Goal: Information Seeking & Learning: Learn about a topic

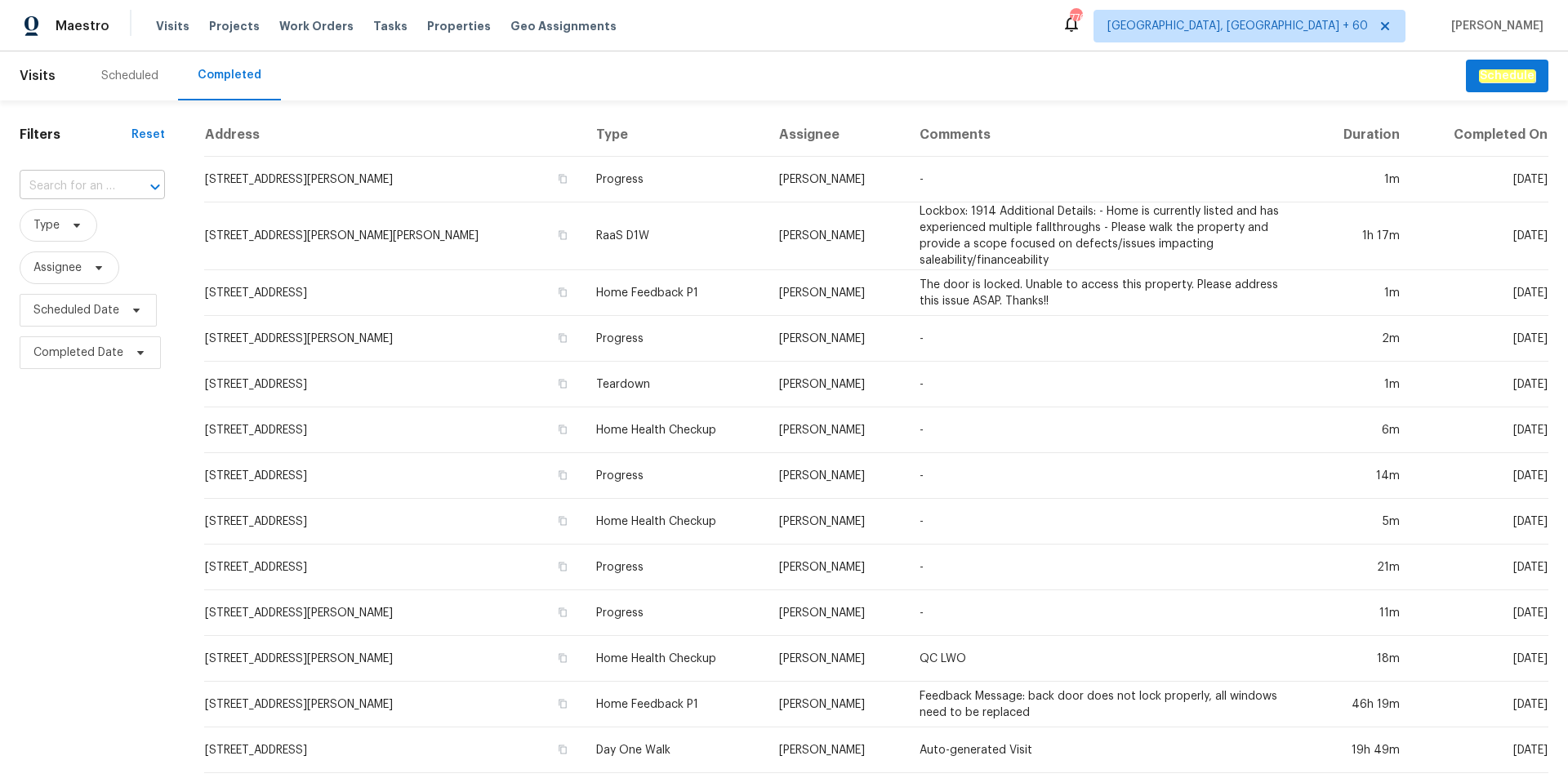
click at [70, 176] on input "text" at bounding box center [69, 187] width 100 height 26
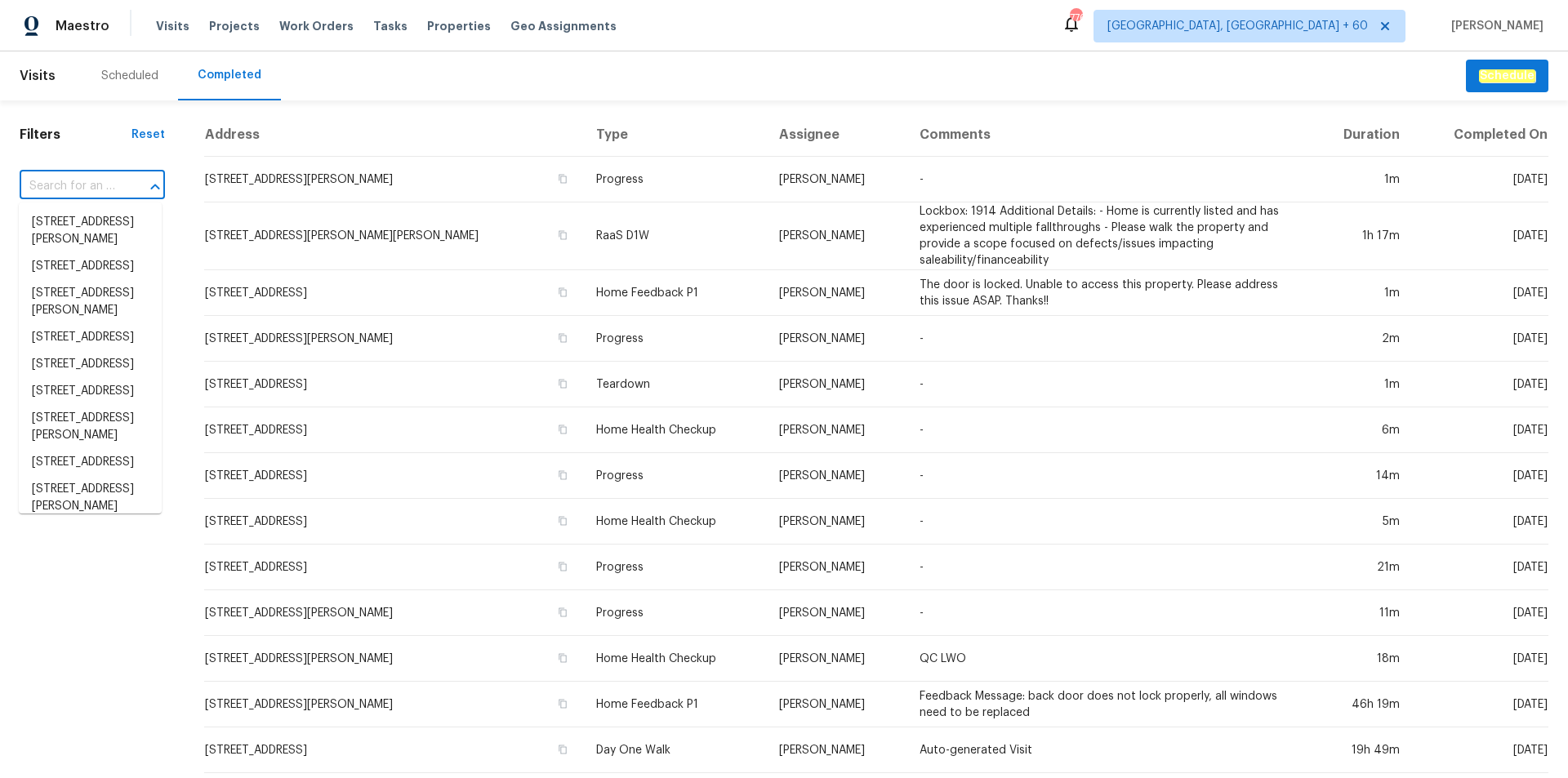
paste input "[STREET_ADDRESS]"
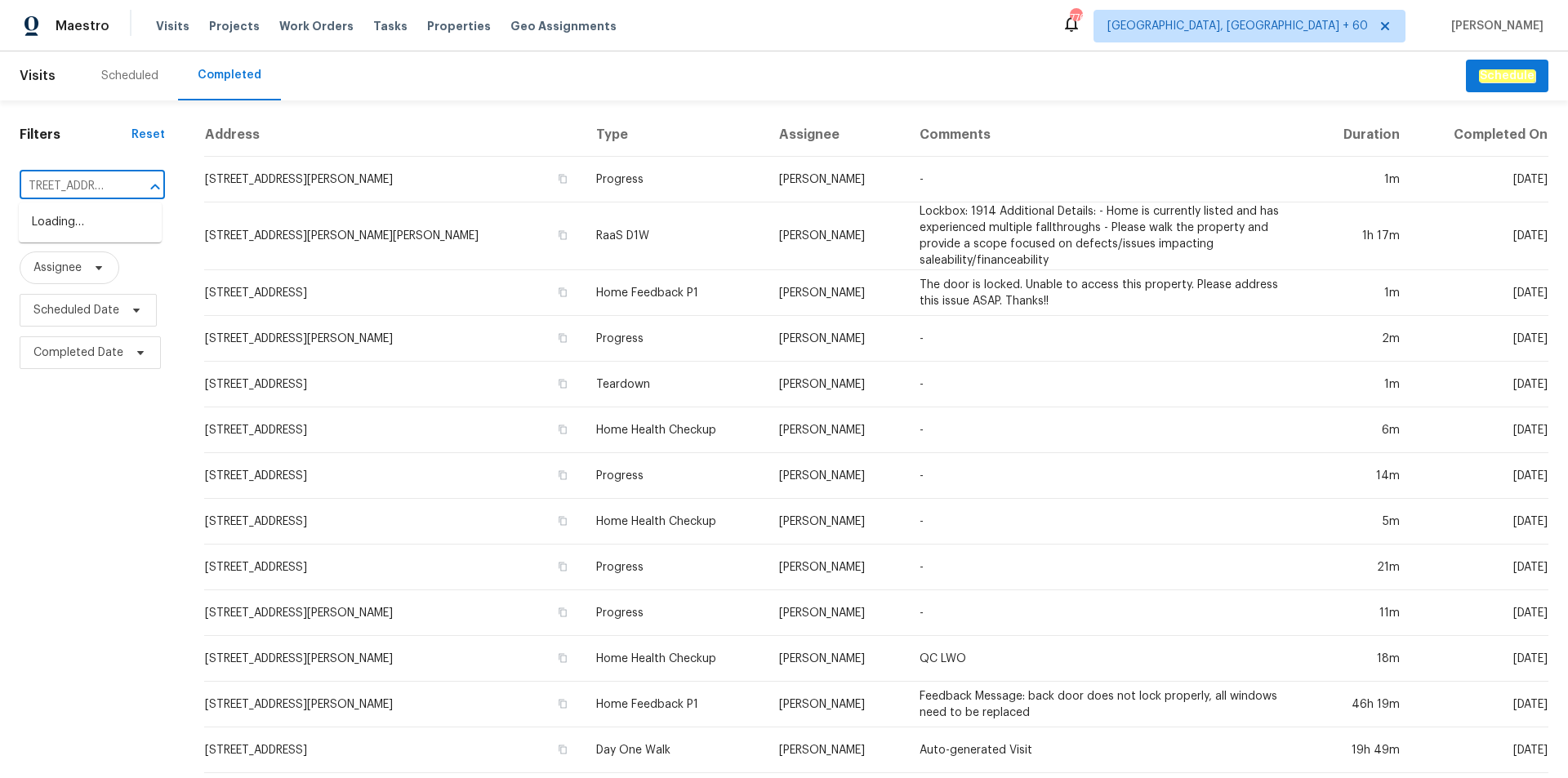
scroll to position [0, 41]
type input "[STREET_ADDRESS]"
click at [102, 236] on li "[STREET_ADDRESS]" at bounding box center [90, 222] width 143 height 27
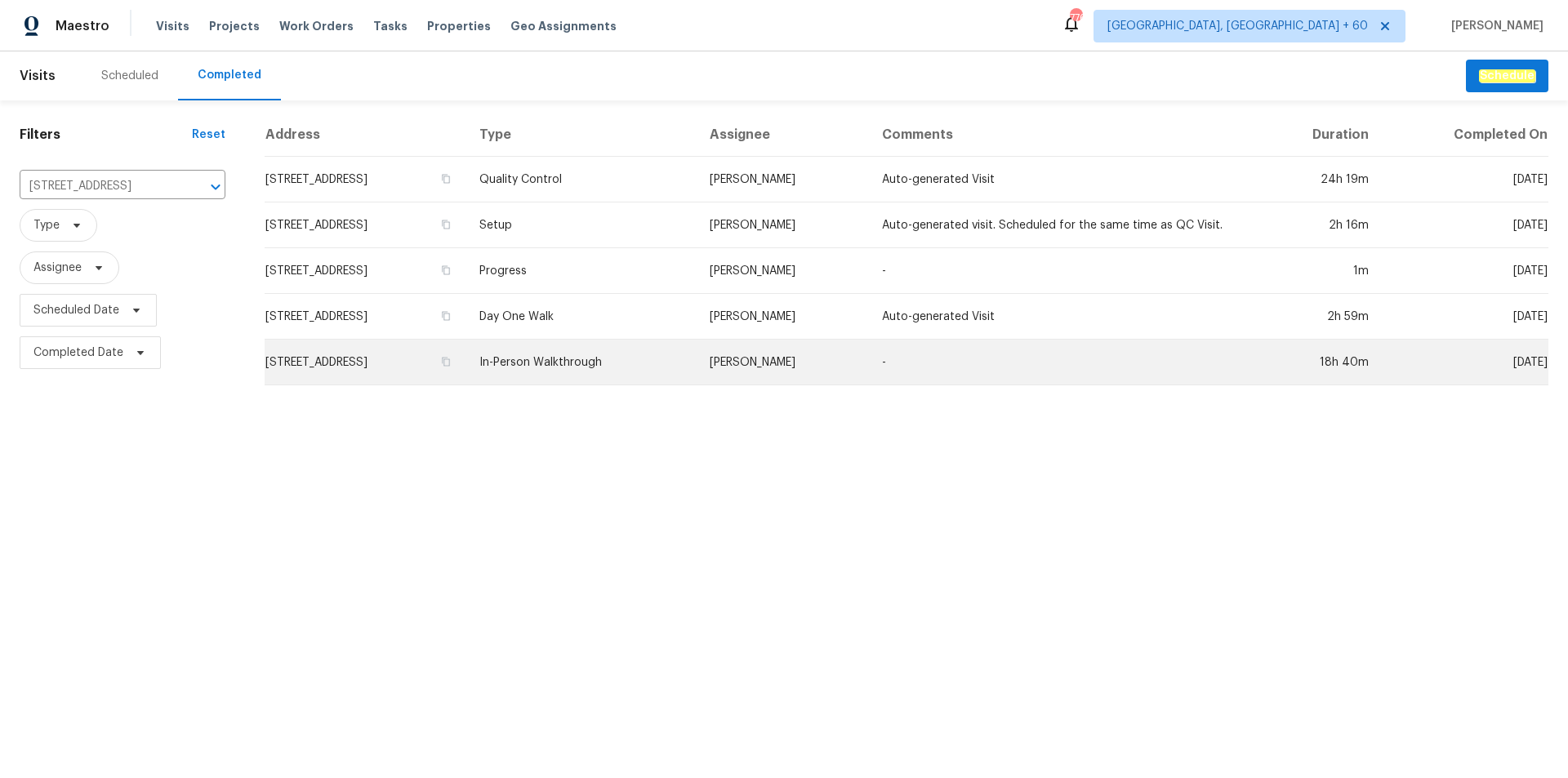
click at [680, 364] on td "In-Person Walkthrough" at bounding box center [580, 363] width 229 height 46
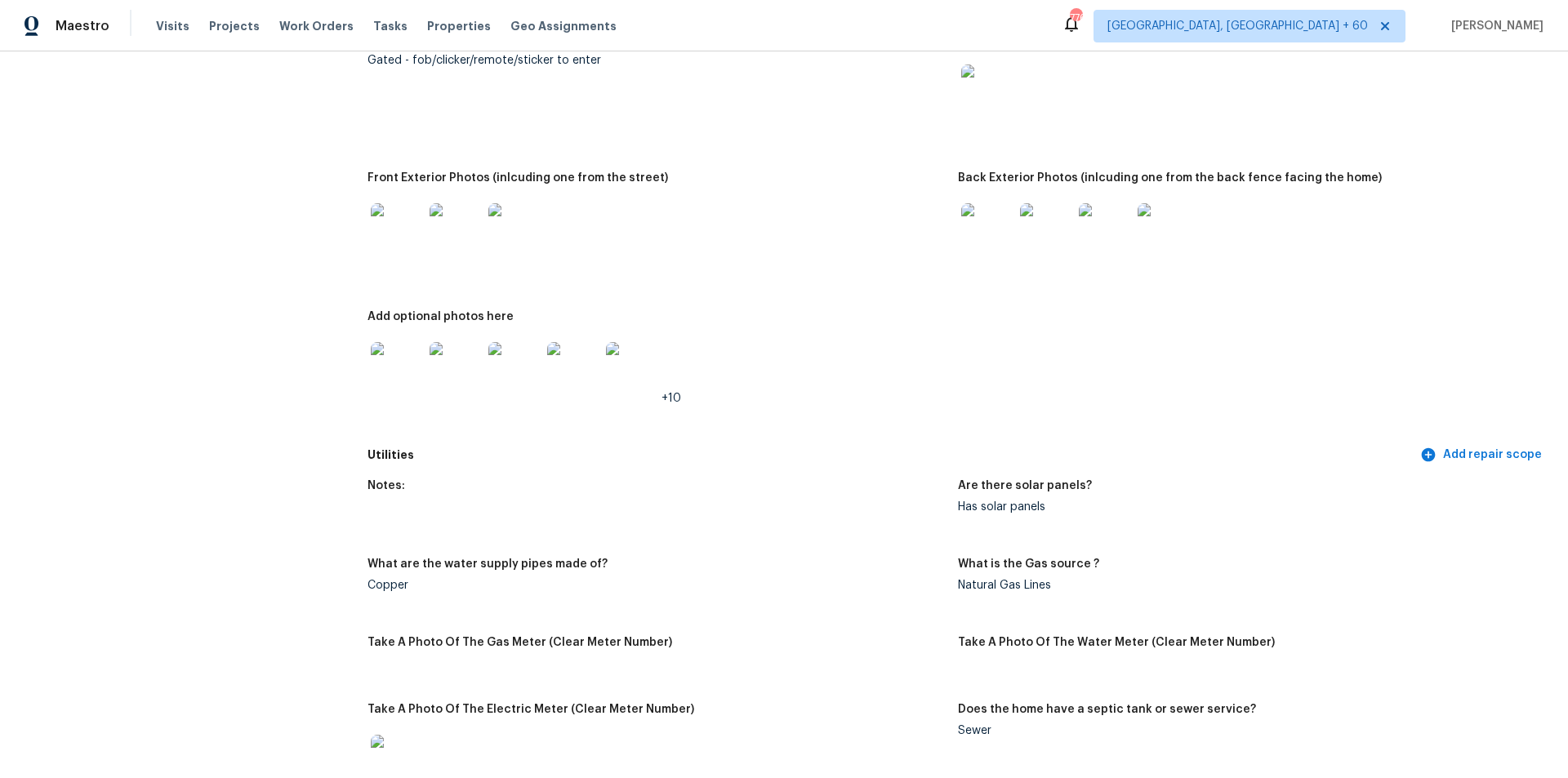
scroll to position [735, 0]
click at [378, 210] on img at bounding box center [396, 230] width 52 height 52
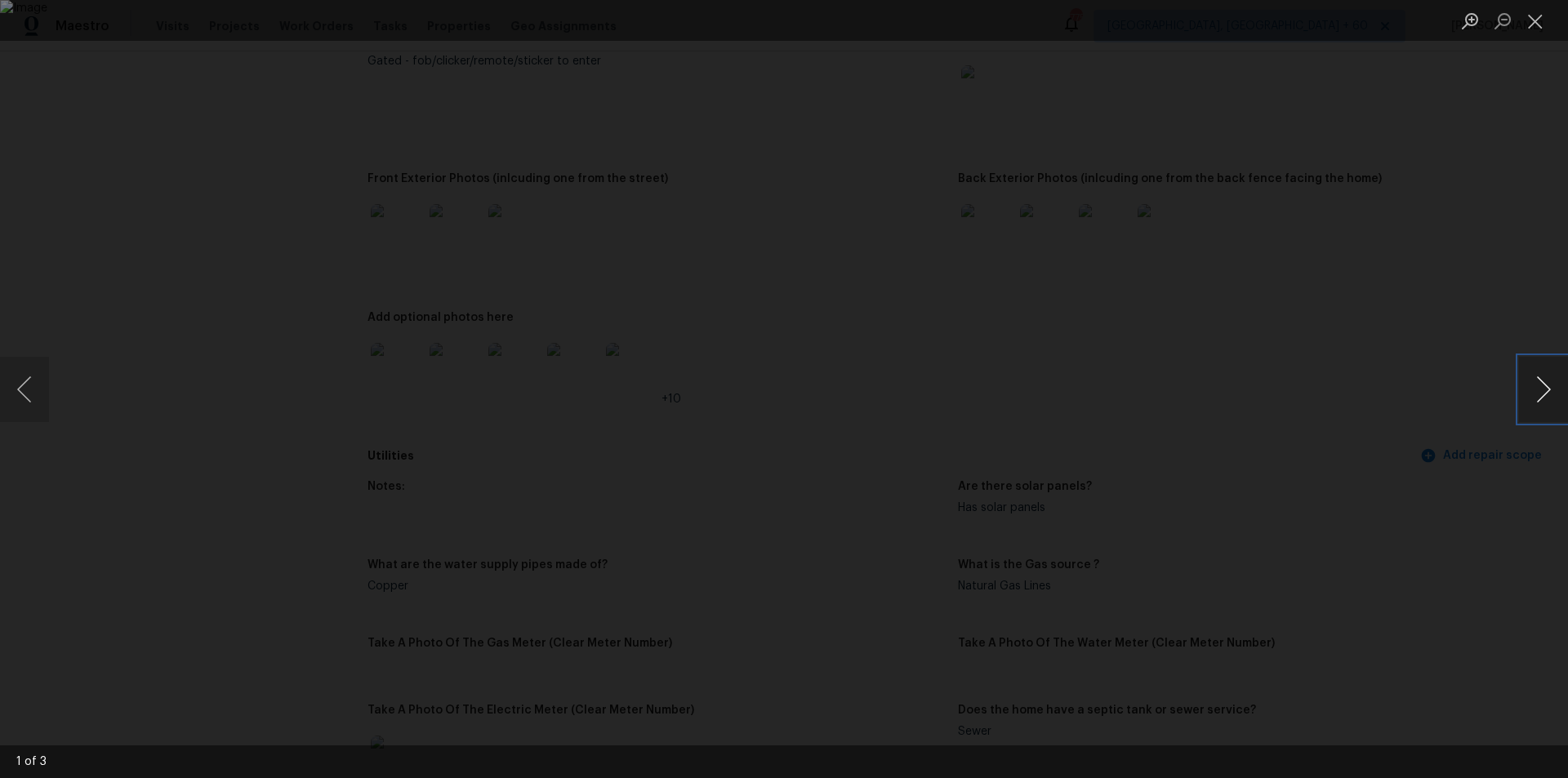
click at [1548, 403] on button "Next image" at bounding box center [1544, 389] width 49 height 66
click at [1438, 487] on div "Lightbox" at bounding box center [784, 389] width 1568 height 778
